Goal: Information Seeking & Learning: Learn about a topic

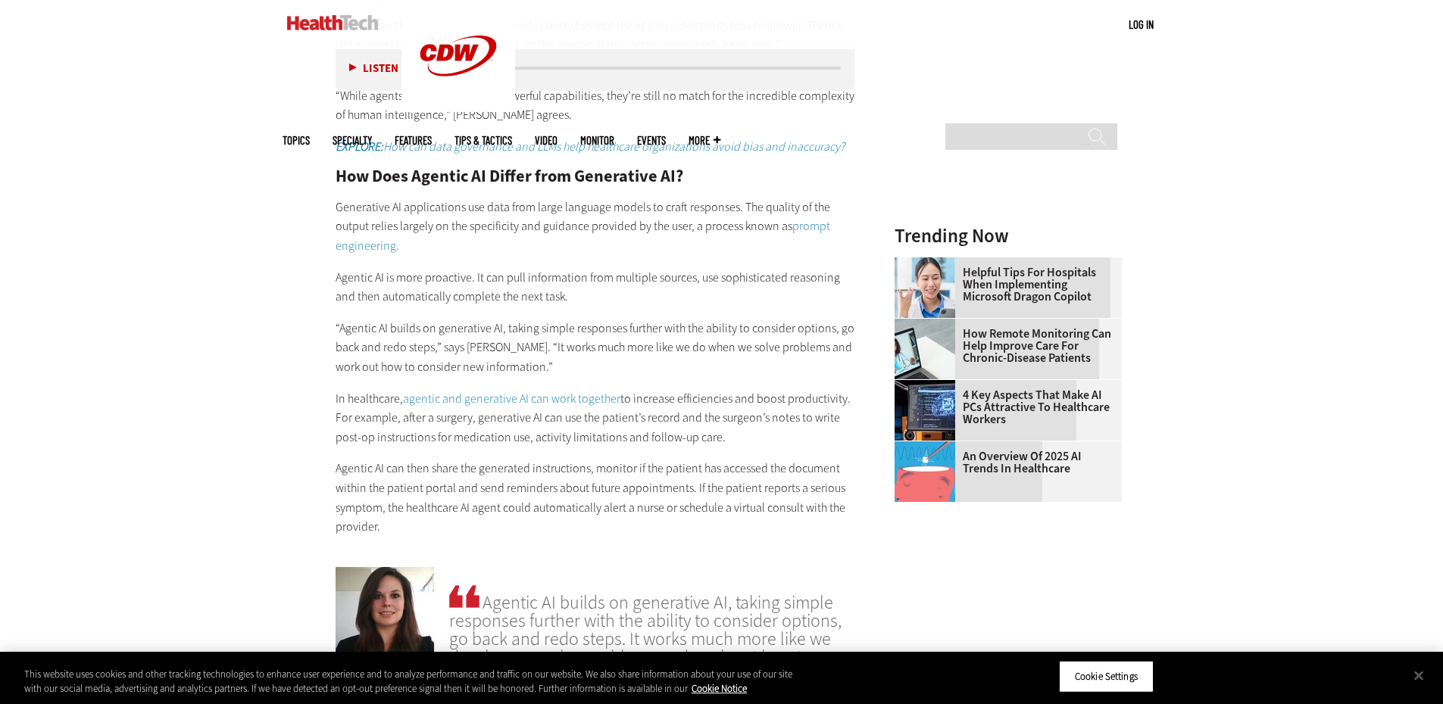
scroll to position [1694, 0]
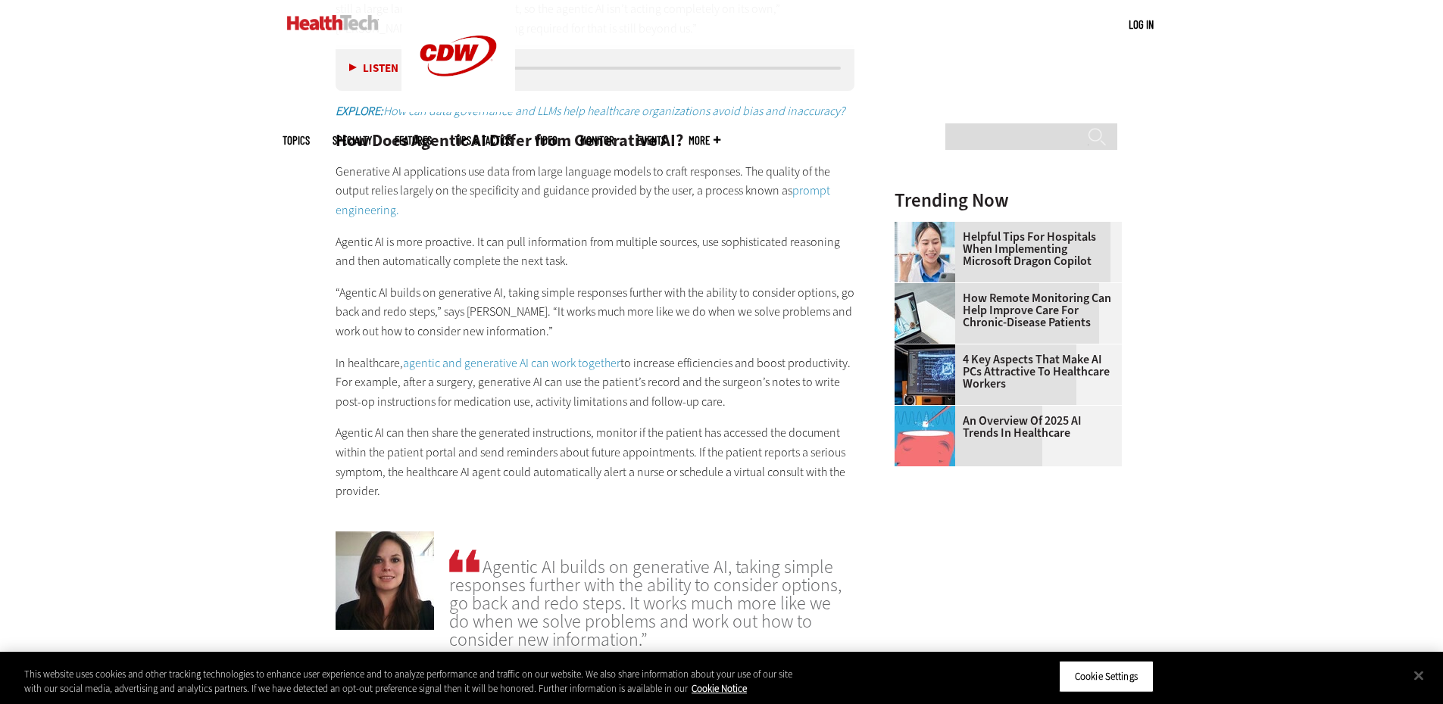
click at [373, 212] on link "prompt engineering." at bounding box center [583, 201] width 495 height 36
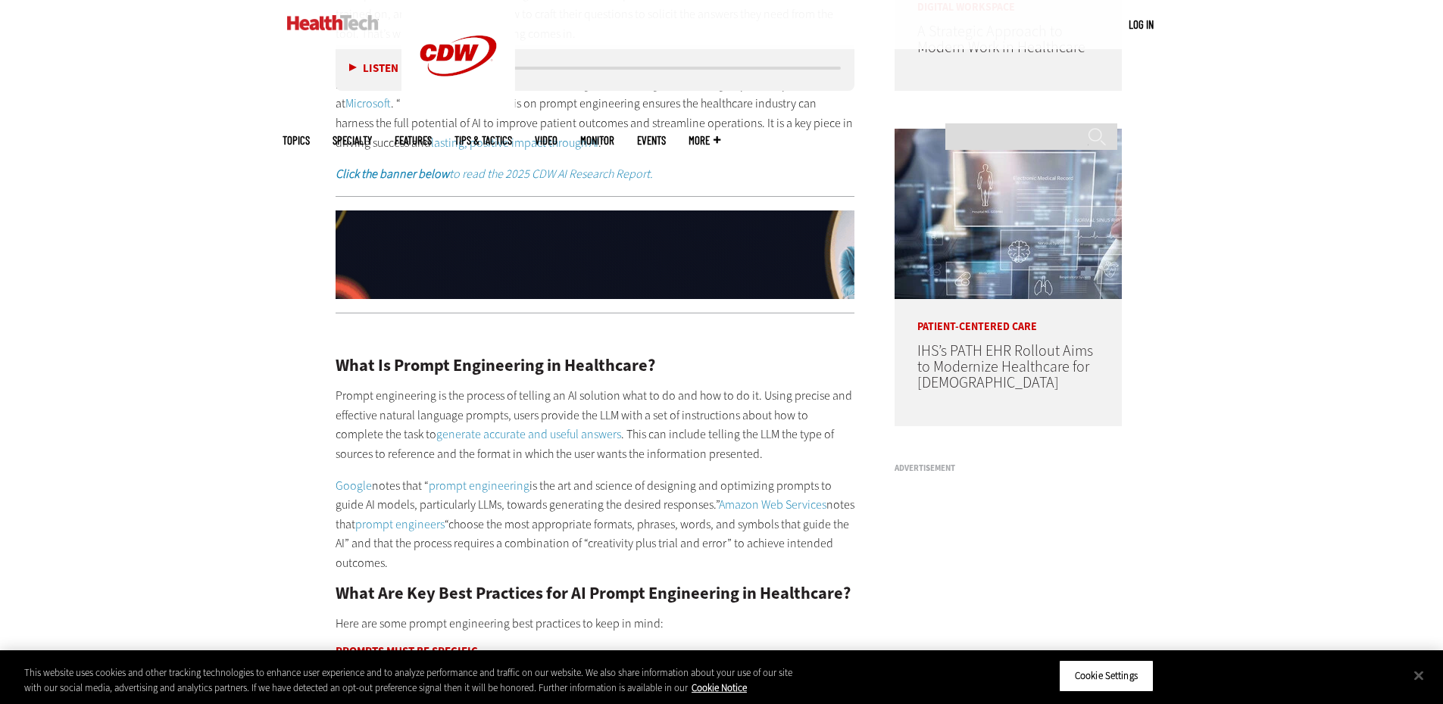
scroll to position [1363, 0]
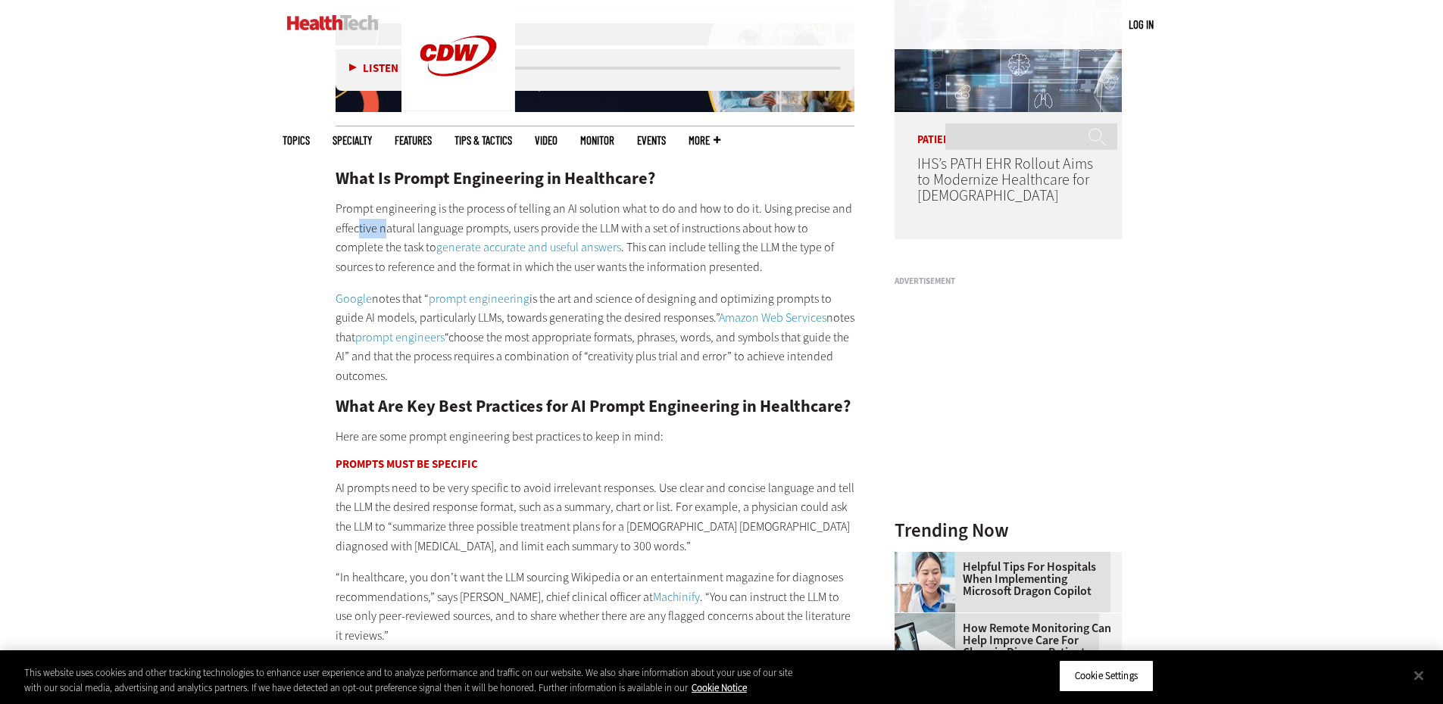
drag, startPoint x: 377, startPoint y: 222, endPoint x: 339, endPoint y: 225, distance: 38.0
click at [348, 225] on p "Prompt engineering is the process of telling an AI solution what to do and how …" at bounding box center [596, 237] width 520 height 77
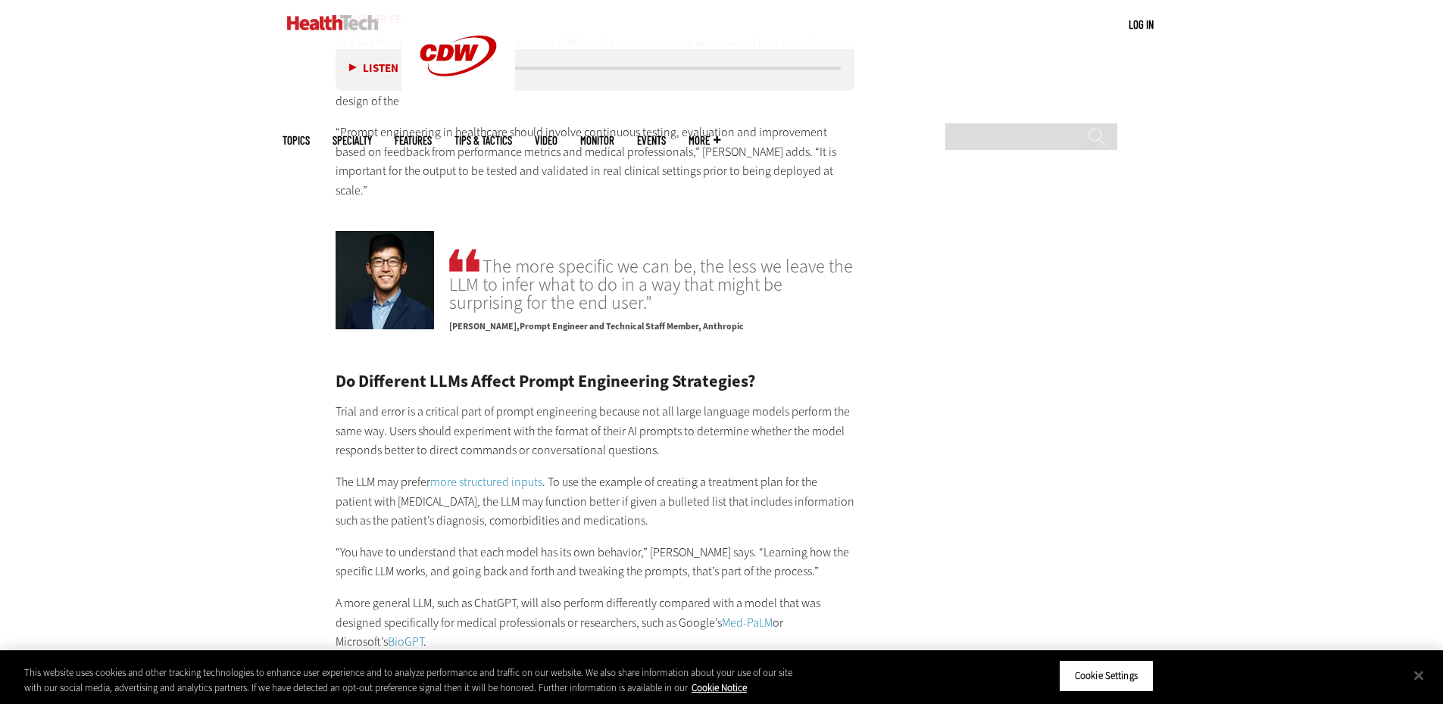
scroll to position [2424, 0]
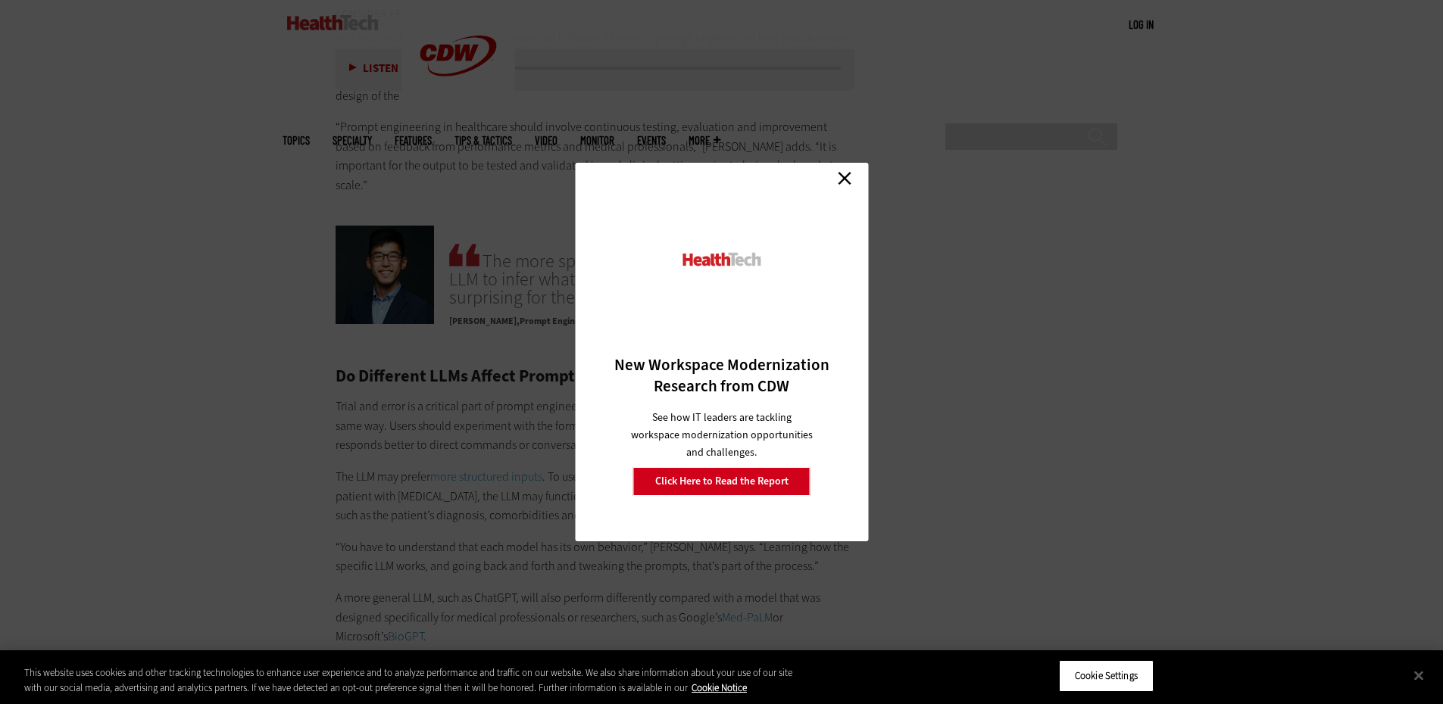
click at [849, 178] on link "Close" at bounding box center [844, 178] width 23 height 23
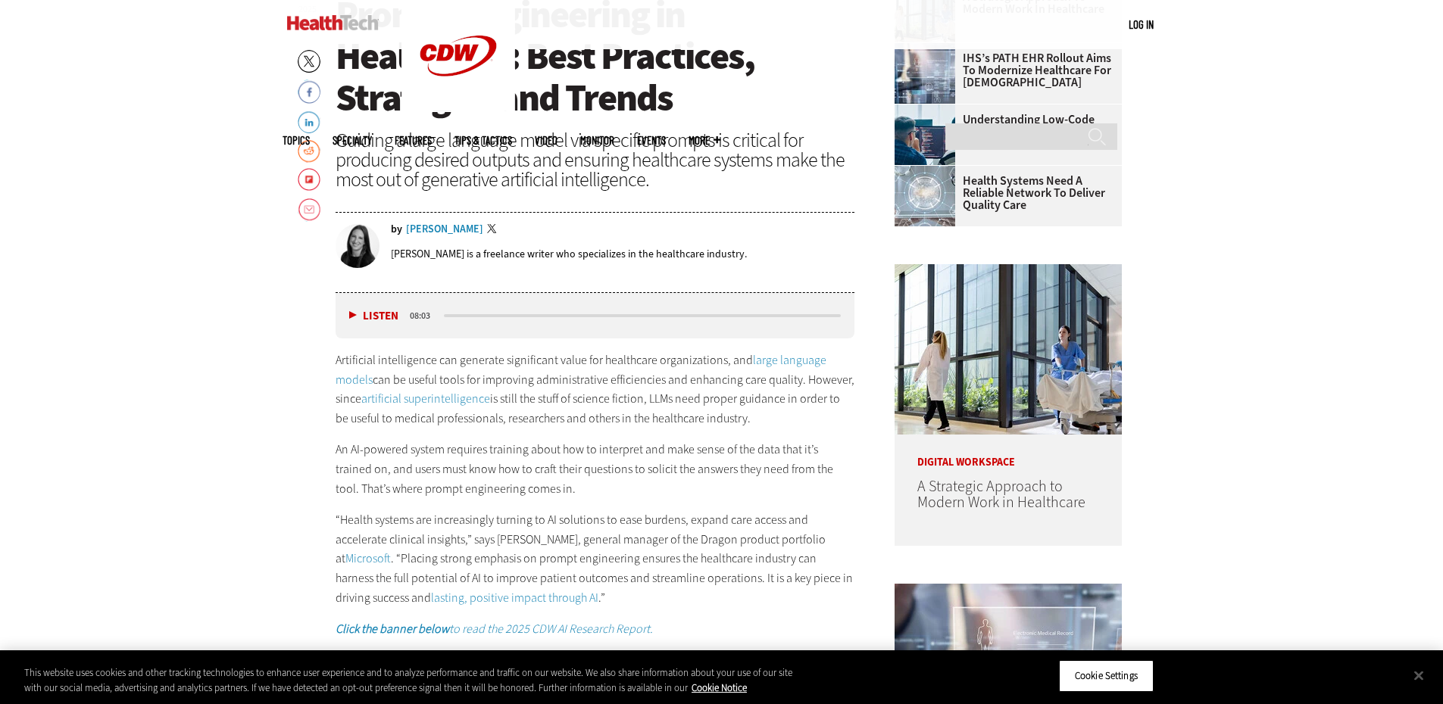
scroll to position [757, 0]
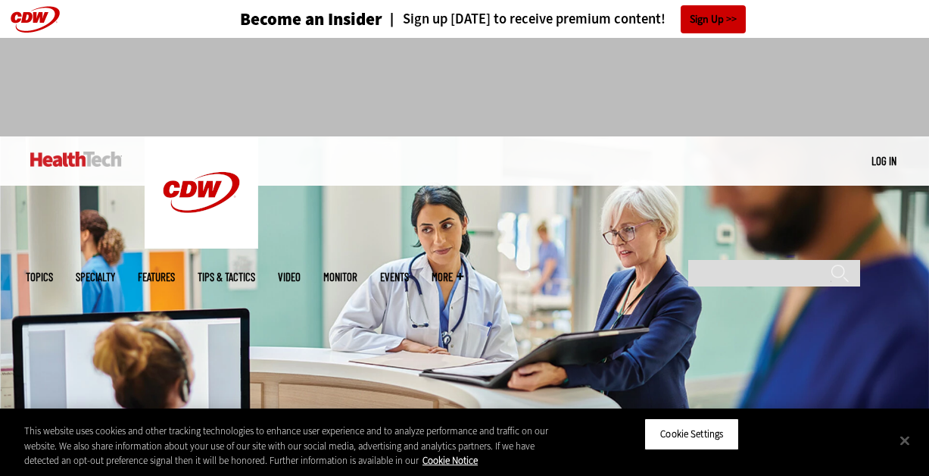
drag, startPoint x: 65, startPoint y: 111, endPoint x: 111, endPoint y: 102, distance: 47.0
click at [65, 111] on div at bounding box center [465, 81] width 879 height 86
